Goal: Task Accomplishment & Management: Manage account settings

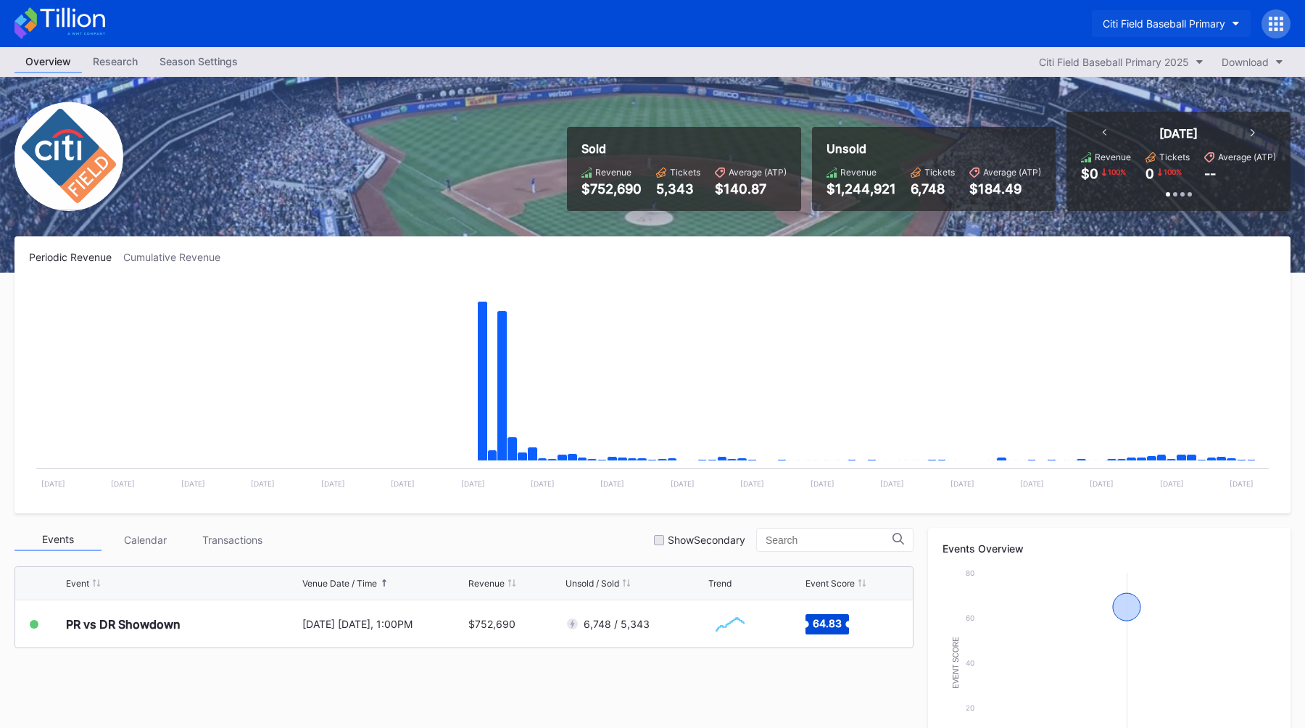
click at [1205, 25] on div "Citi Field Baseball Primary" at bounding box center [1164, 23] width 123 height 12
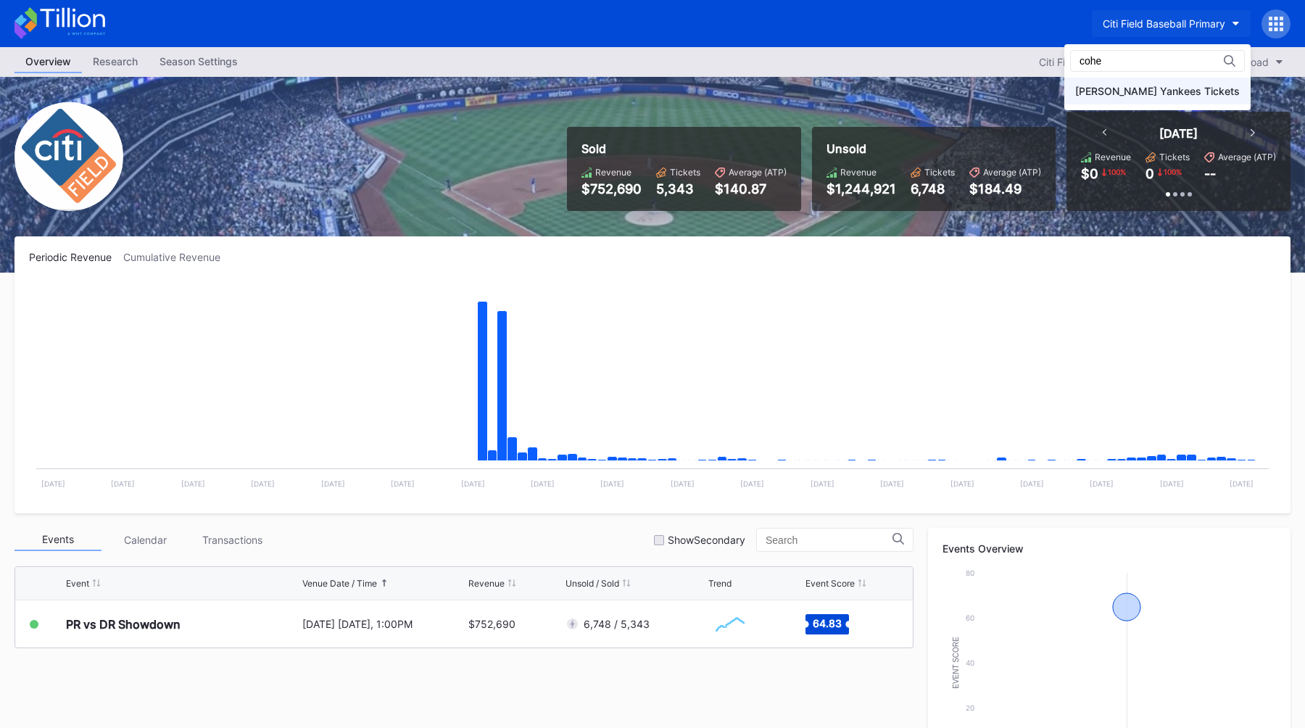
type input "cohe"
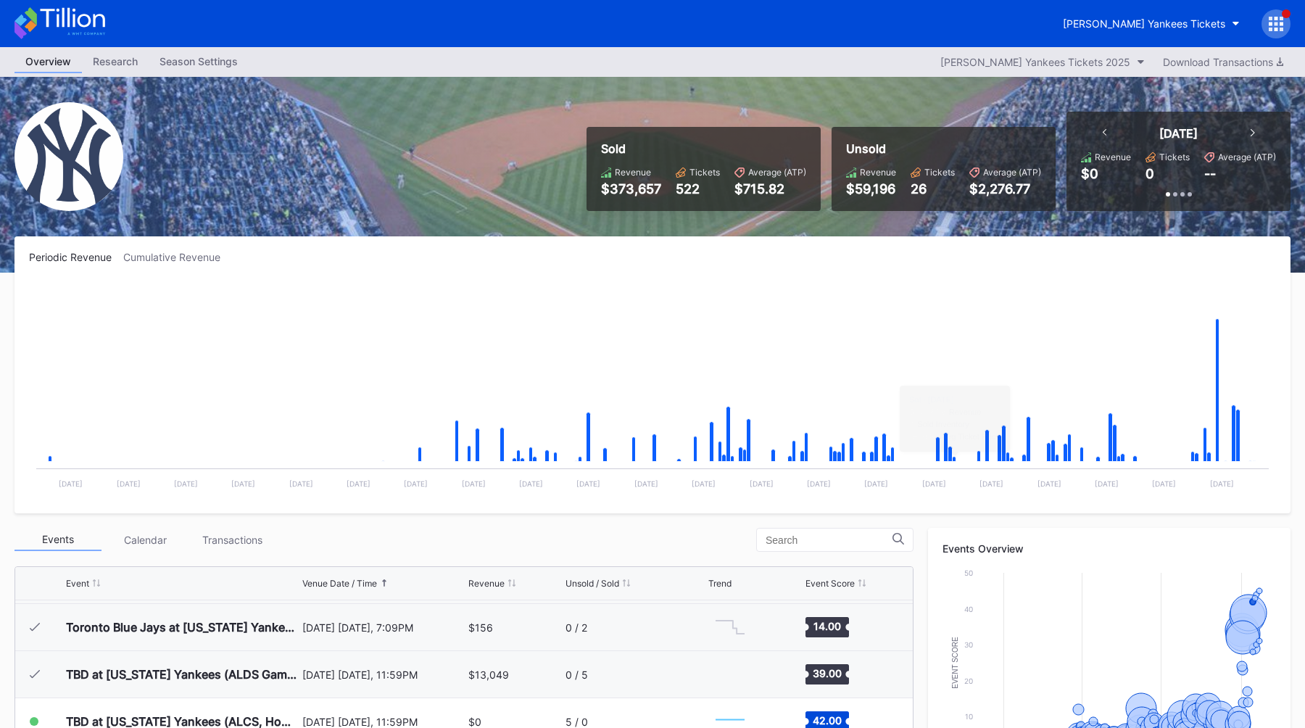
click at [1280, 20] on icon at bounding box center [1276, 24] width 14 height 14
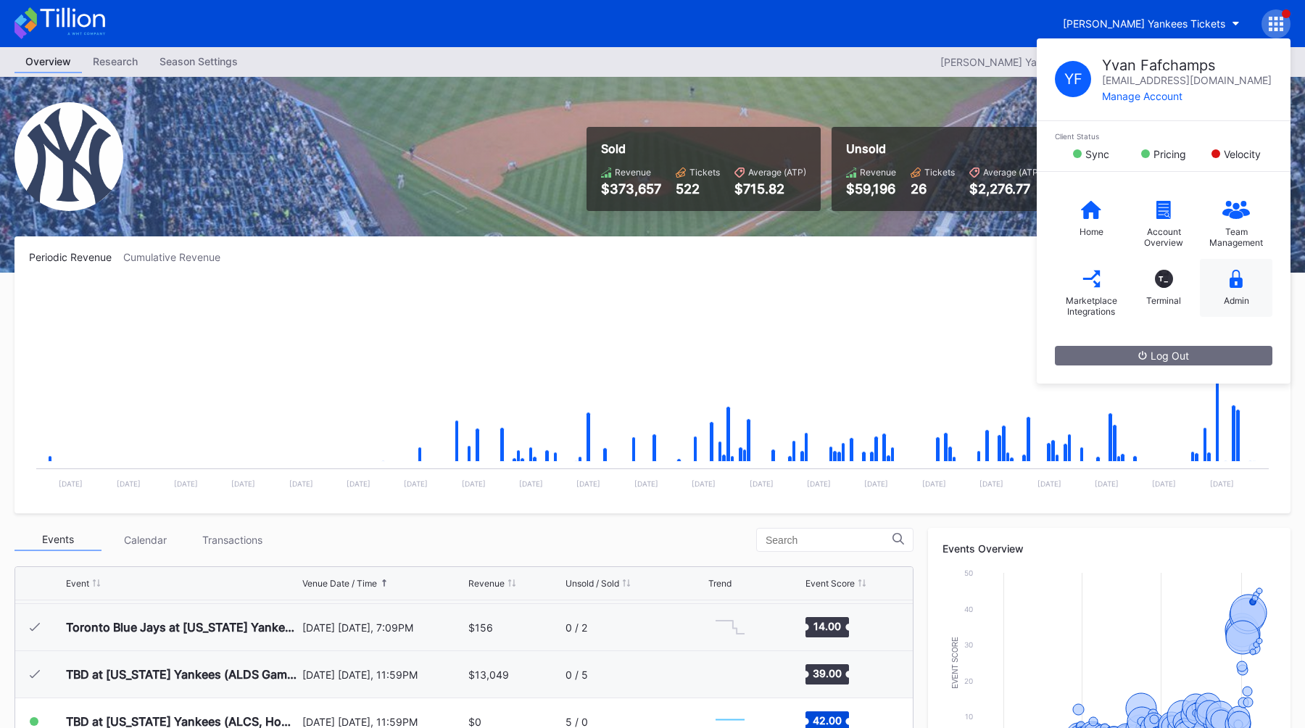
click at [1231, 275] on icon at bounding box center [1235, 279] width 13 height 18
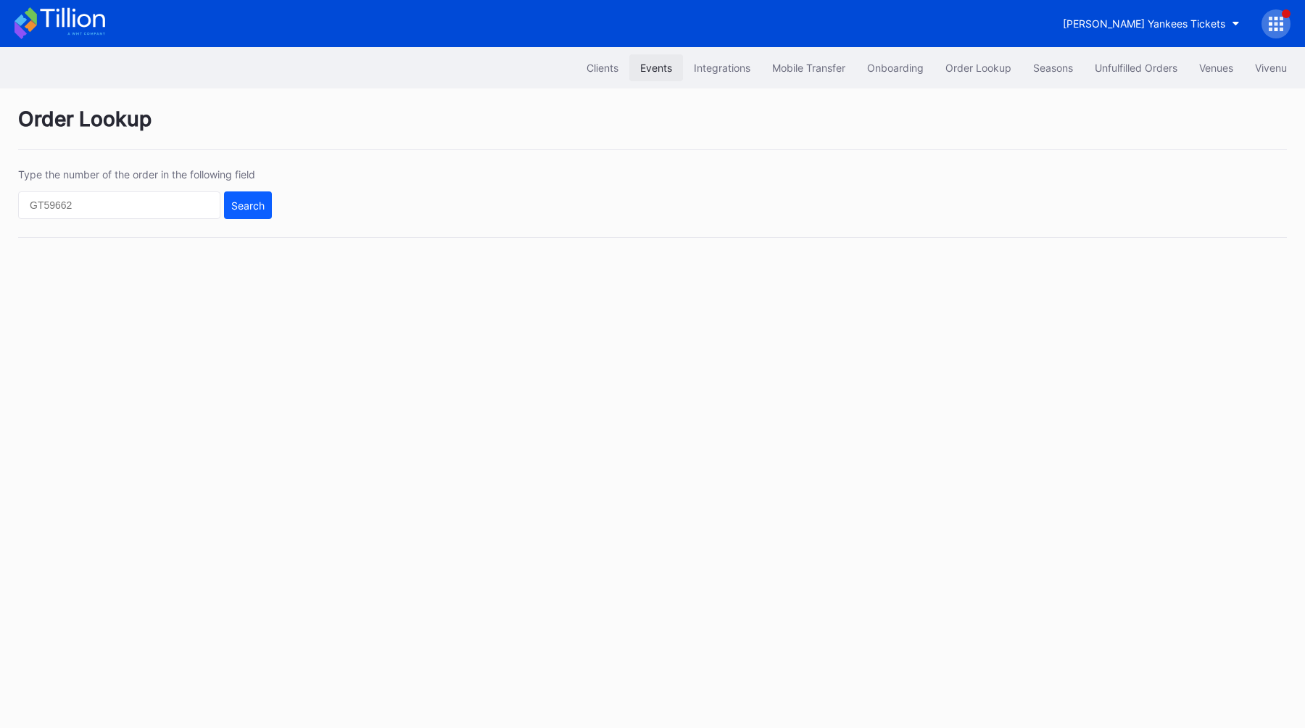
click at [655, 67] on div "Events" at bounding box center [656, 68] width 32 height 12
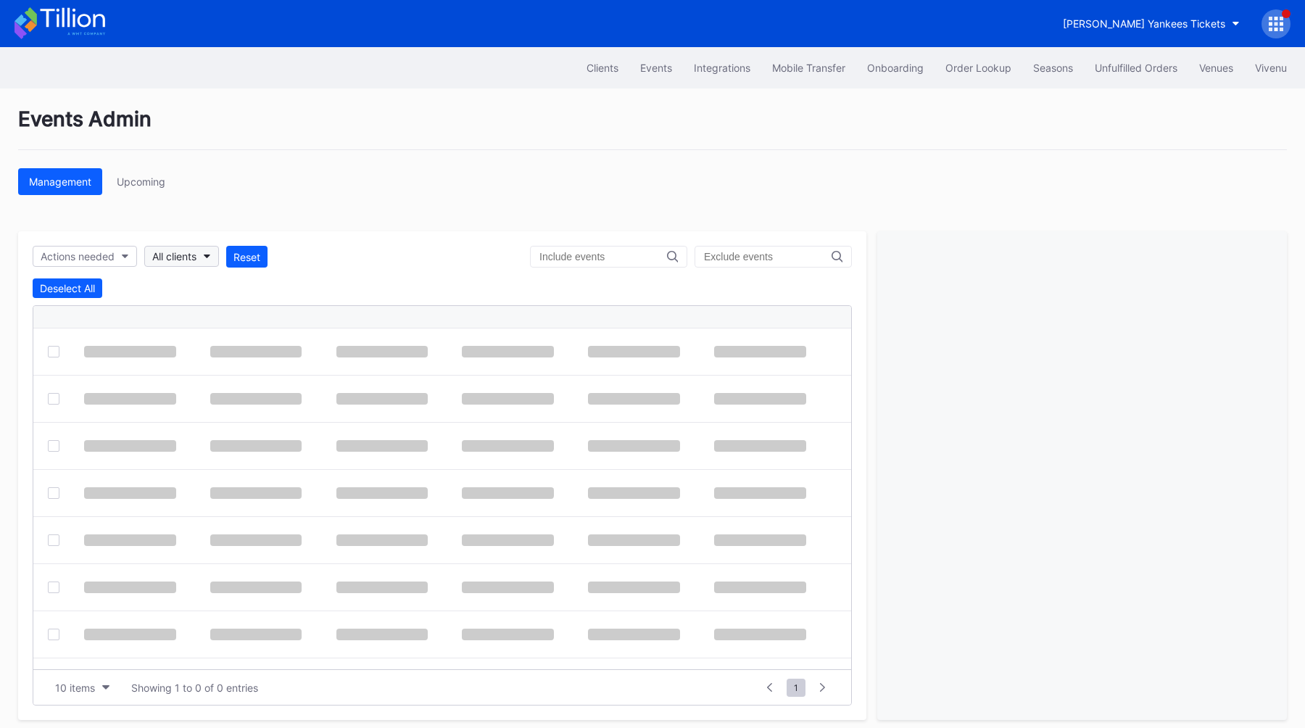
click at [188, 250] on div "All clients" at bounding box center [174, 256] width 44 height 12
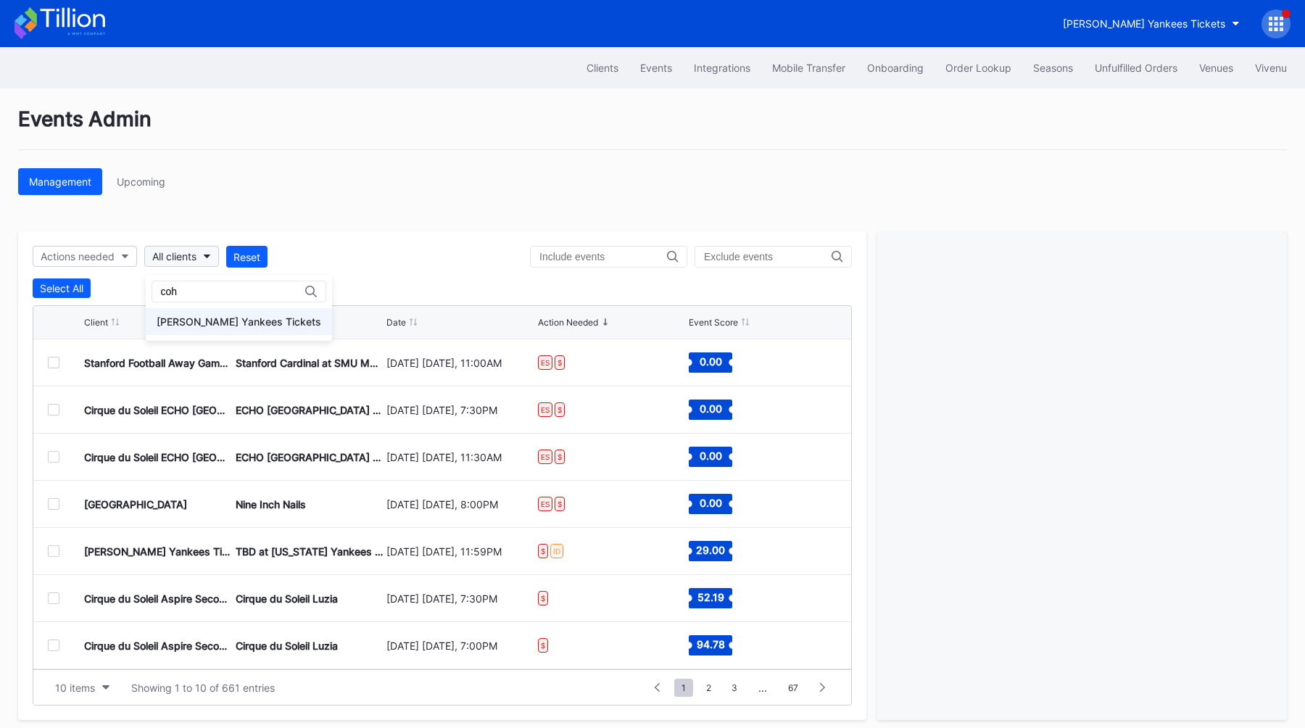
type input "coh"
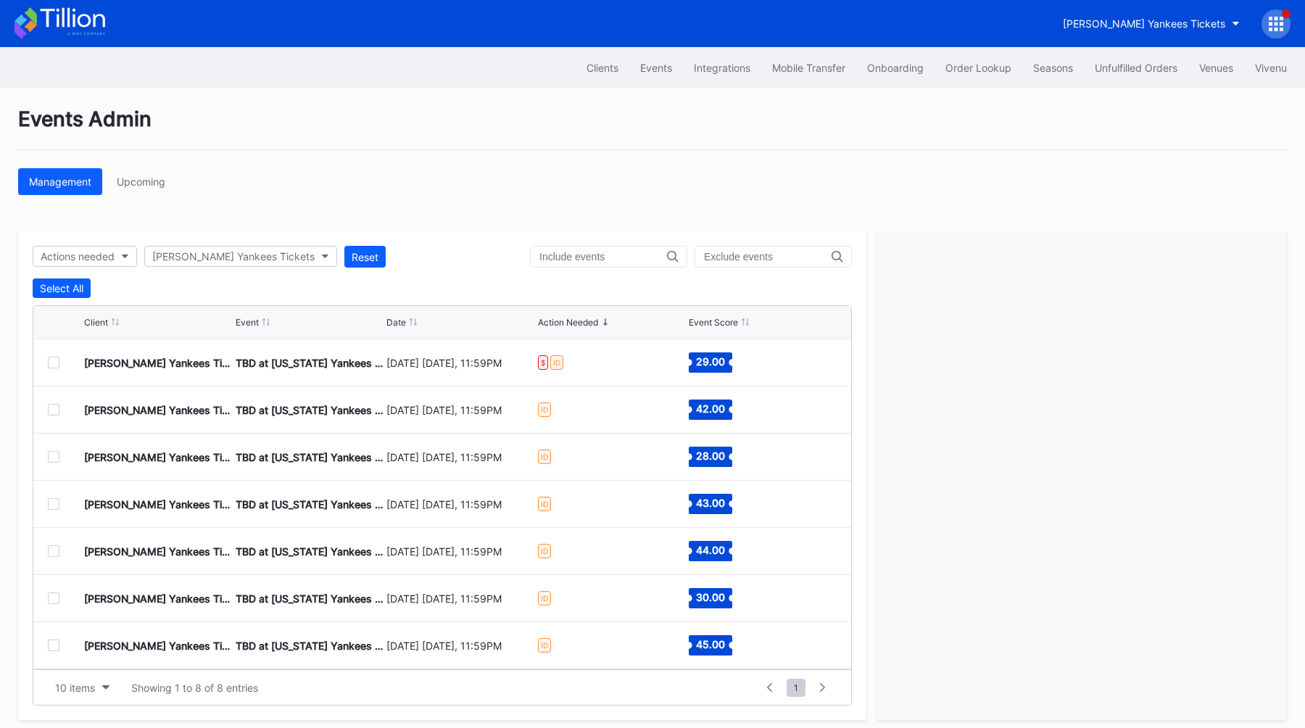
click at [394, 323] on div "Date" at bounding box center [396, 322] width 20 height 11
click at [65, 291] on div "Select All" at bounding box center [61, 288] width 43 height 12
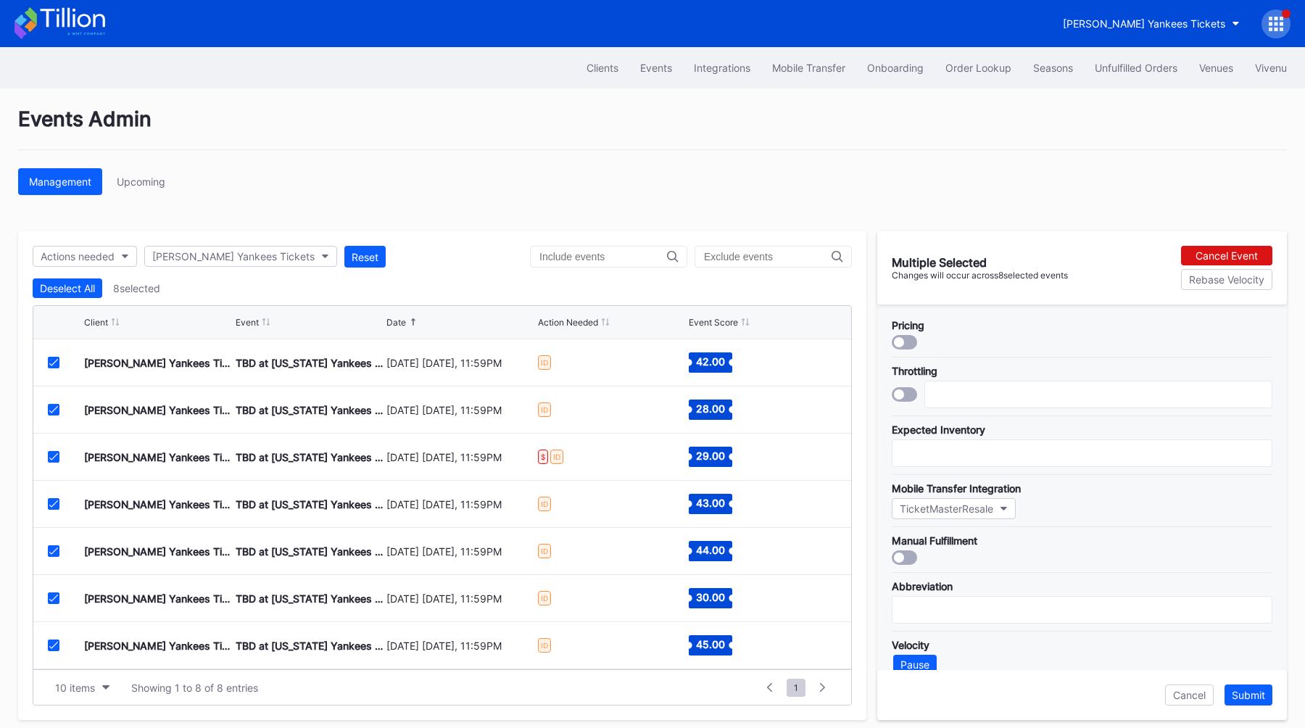
scroll to position [47, 0]
click at [1206, 252] on div "Cancel Event" at bounding box center [1226, 255] width 62 height 12
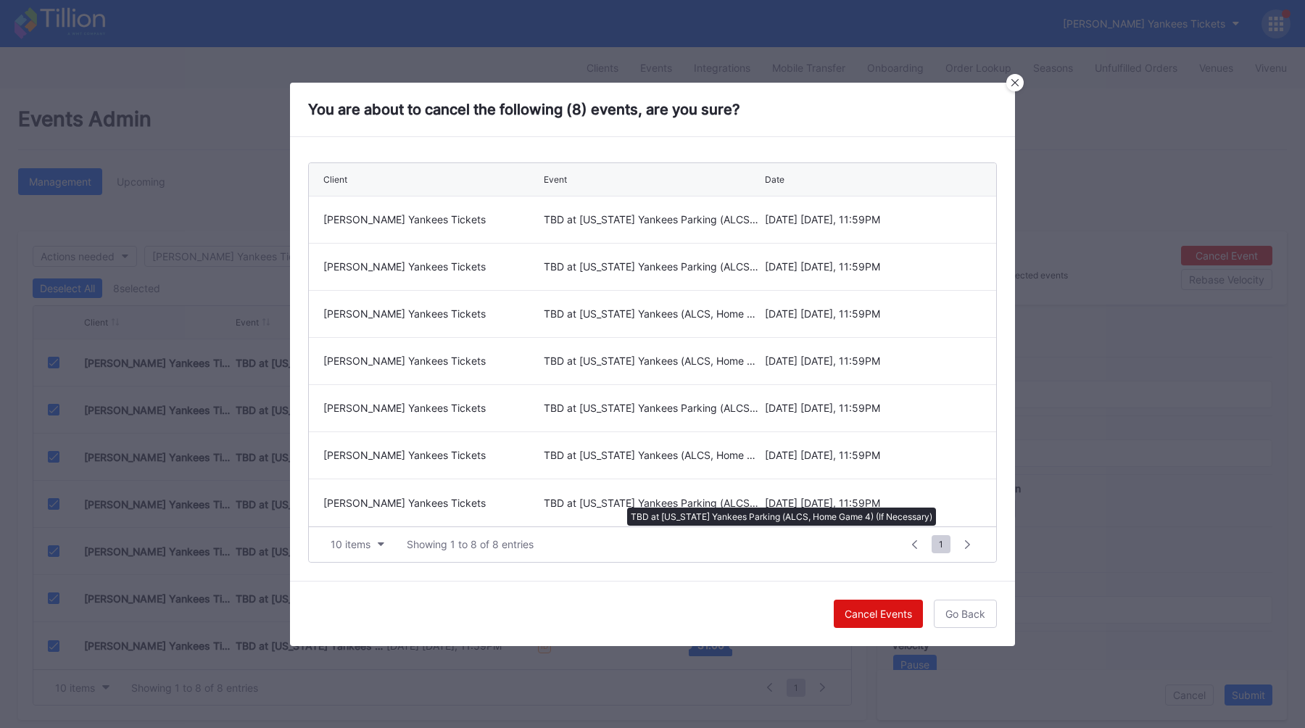
scroll to position [9, 0]
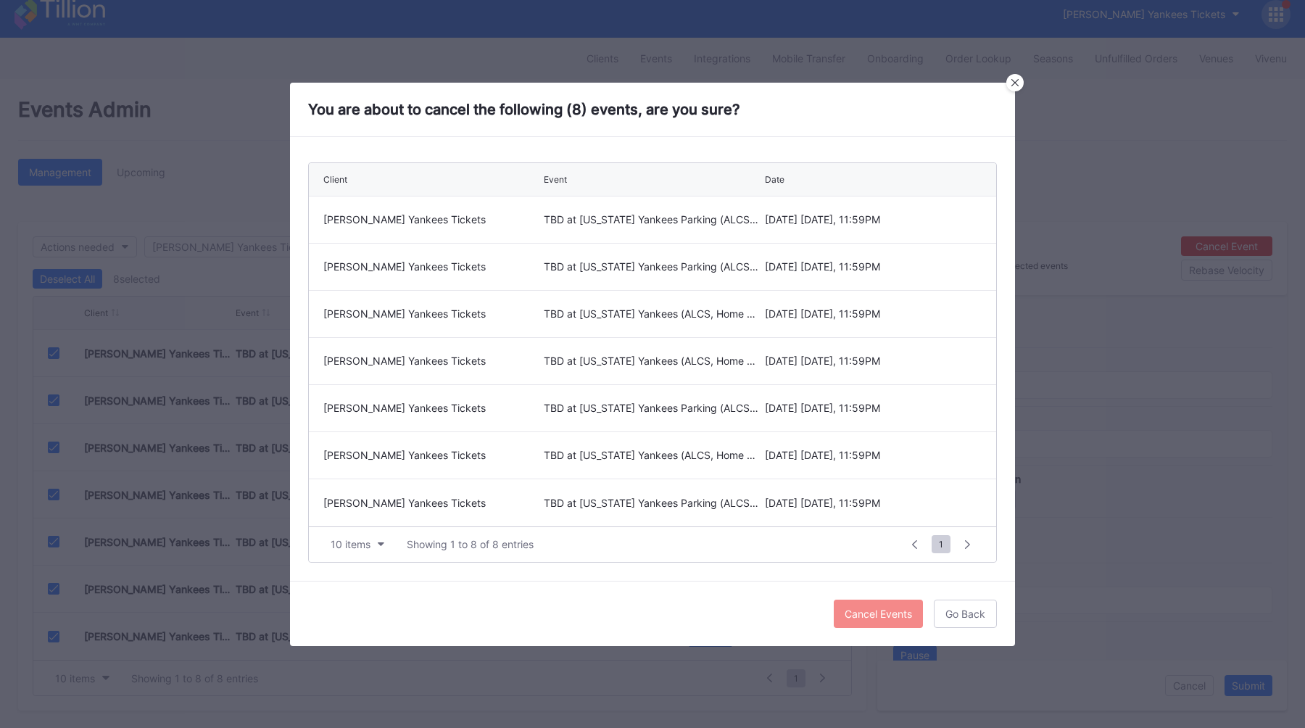
click at [860, 619] on button "Cancel Events" at bounding box center [878, 614] width 89 height 28
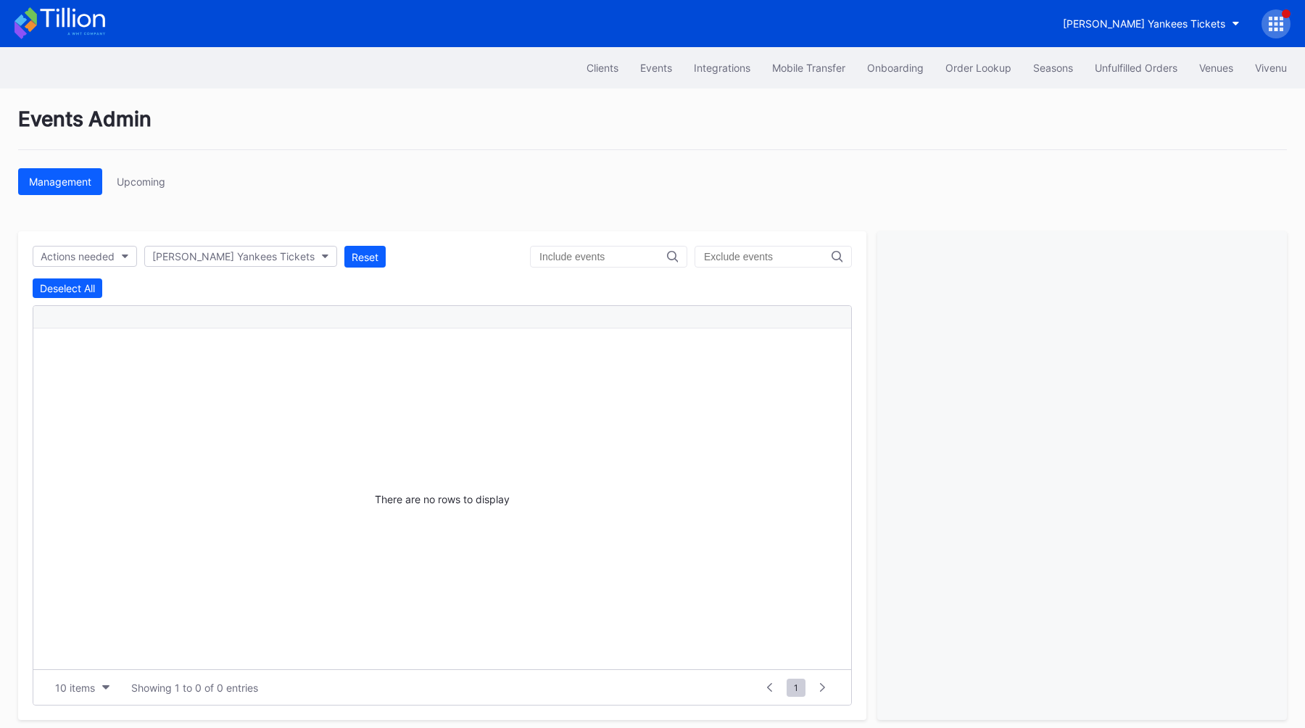
scroll to position [0, 0]
click at [1274, 23] on icon at bounding box center [1276, 24] width 14 height 14
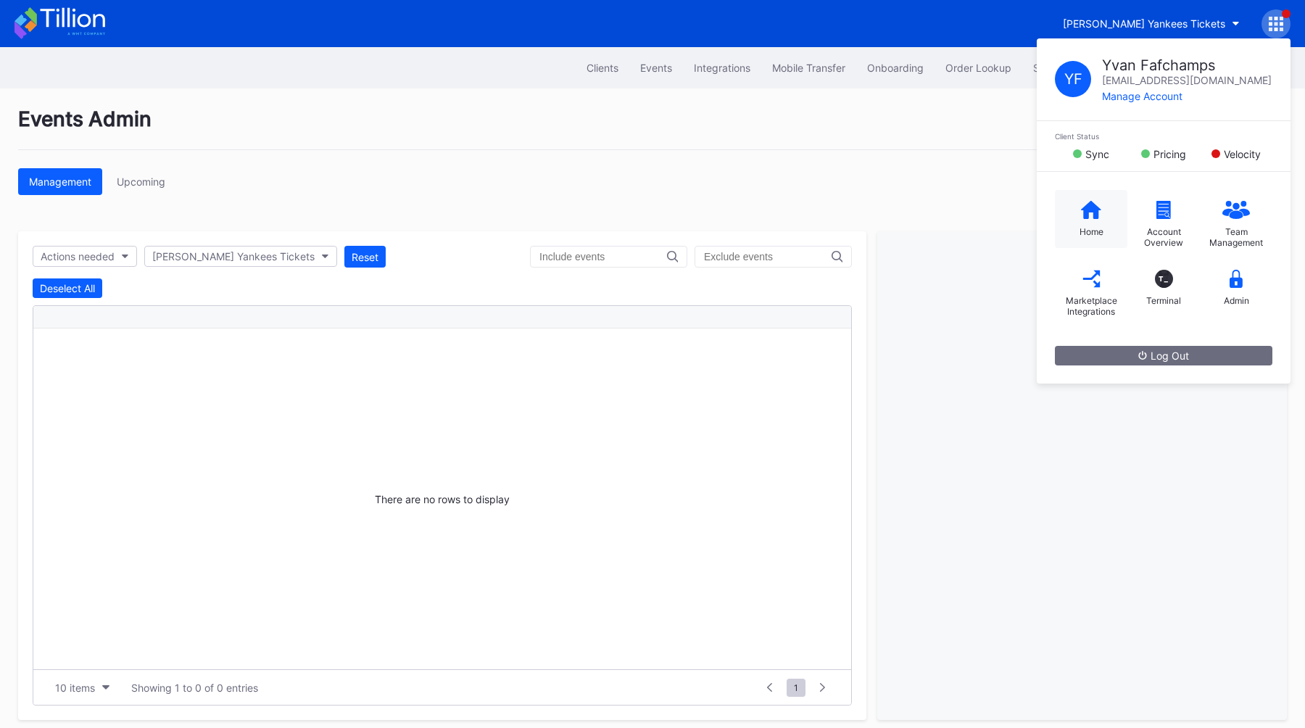
click at [1068, 220] on div "Home" at bounding box center [1091, 219] width 72 height 58
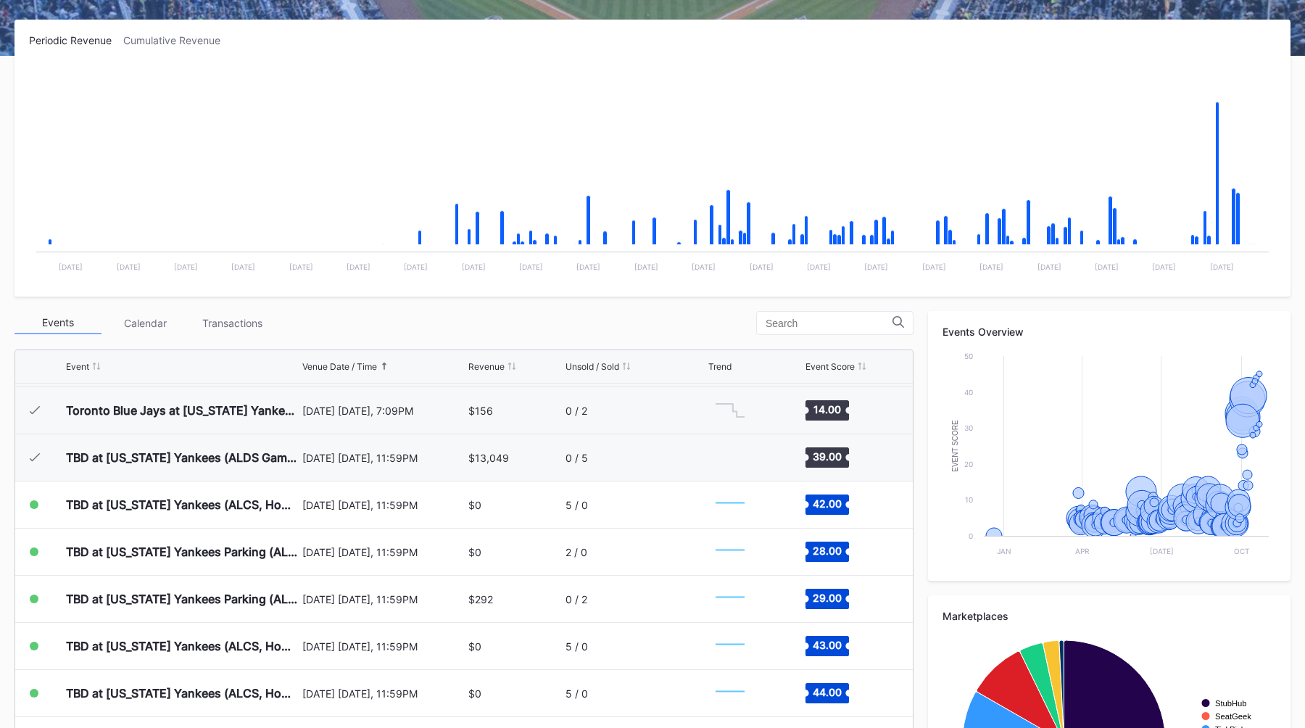
scroll to position [368, 0]
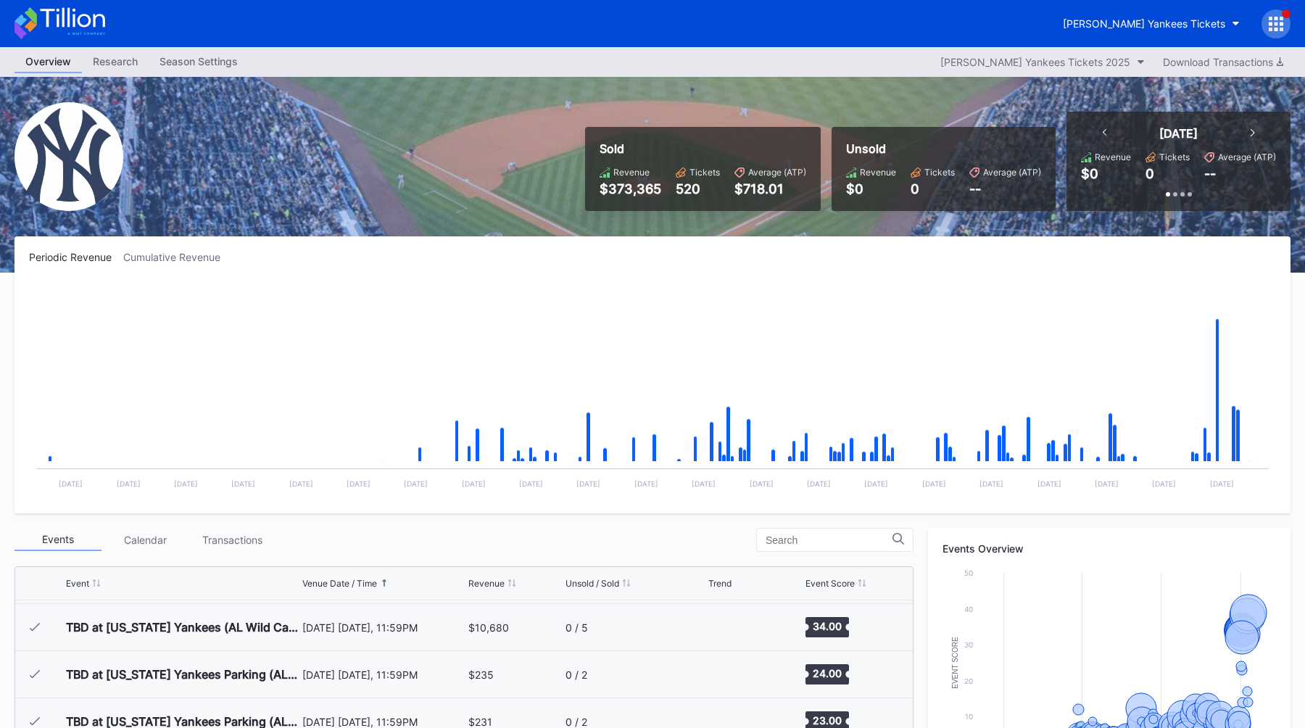
click at [499, 187] on div "Sold Revenue $373,365 Tickets 520 Average (ATP) $718.01 Unsold Revenue $0 Ticke…" at bounding box center [652, 175] width 1305 height 196
click at [533, 176] on div "Sold Revenue $373,365 Tickets 520 Average (ATP) $718.01 Unsold Revenue $0 Ticke…" at bounding box center [652, 175] width 1305 height 196
click at [571, 205] on div "Sold Revenue $373,365 Tickets 520 Average (ATP) $718.01 Unsold Revenue $0 Ticke…" at bounding box center [652, 175] width 1305 height 196
click at [1279, 33] on div at bounding box center [1275, 23] width 29 height 29
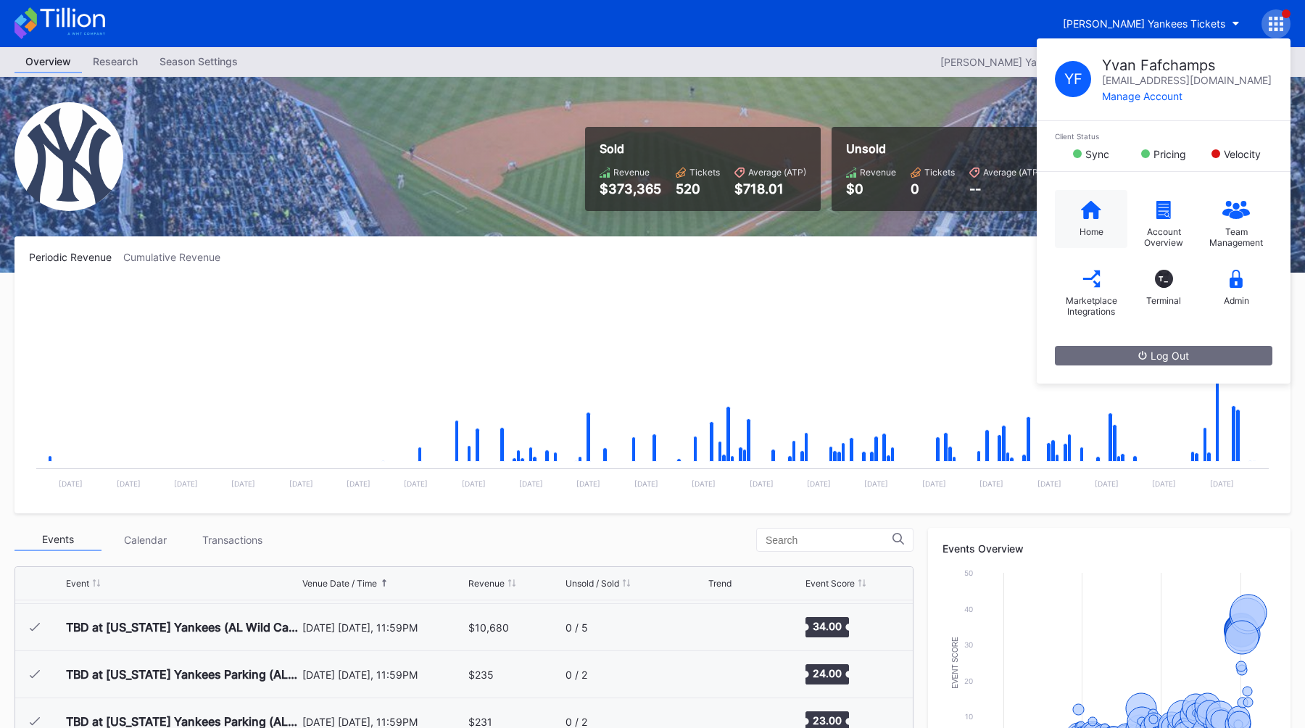
click at [1085, 226] on div "Home" at bounding box center [1091, 231] width 24 height 11
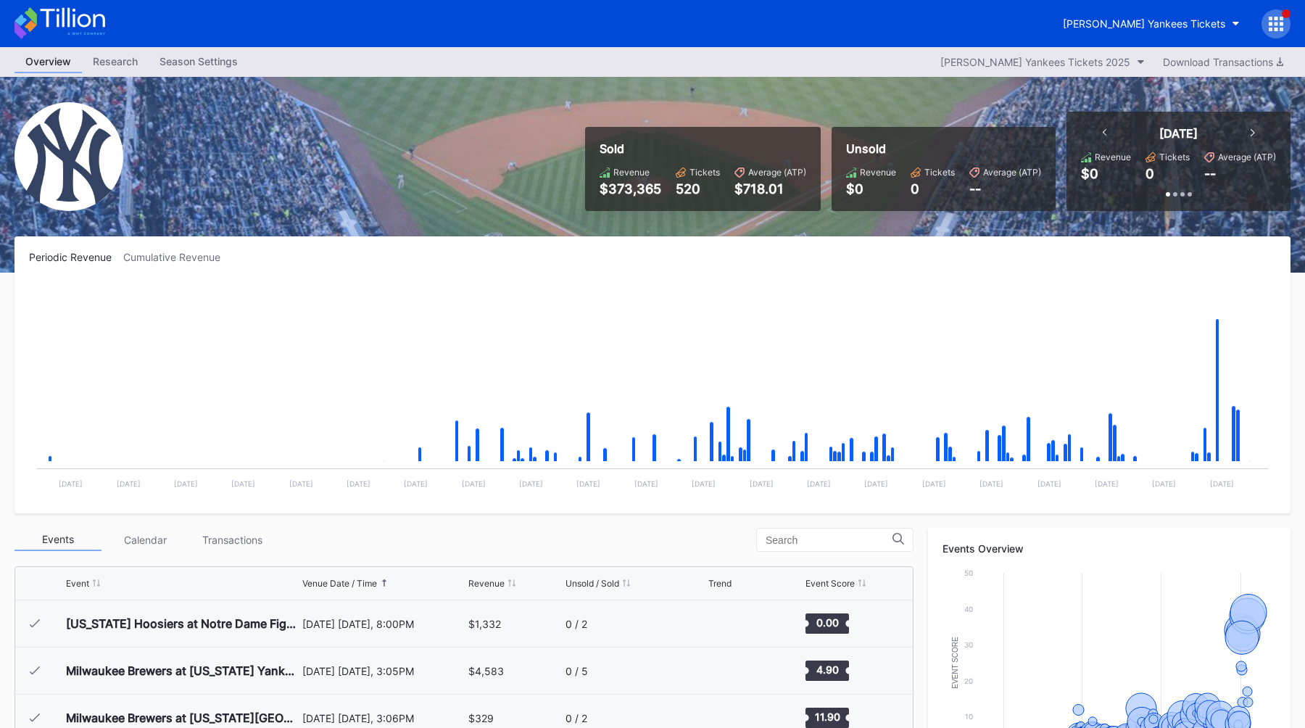
click at [534, 171] on div "Sold Revenue $373,365 Tickets 520 Average (ATP) $718.01 Unsold Revenue $0 Ticke…" at bounding box center [652, 175] width 1305 height 196
